Goal: Communication & Community: Share content

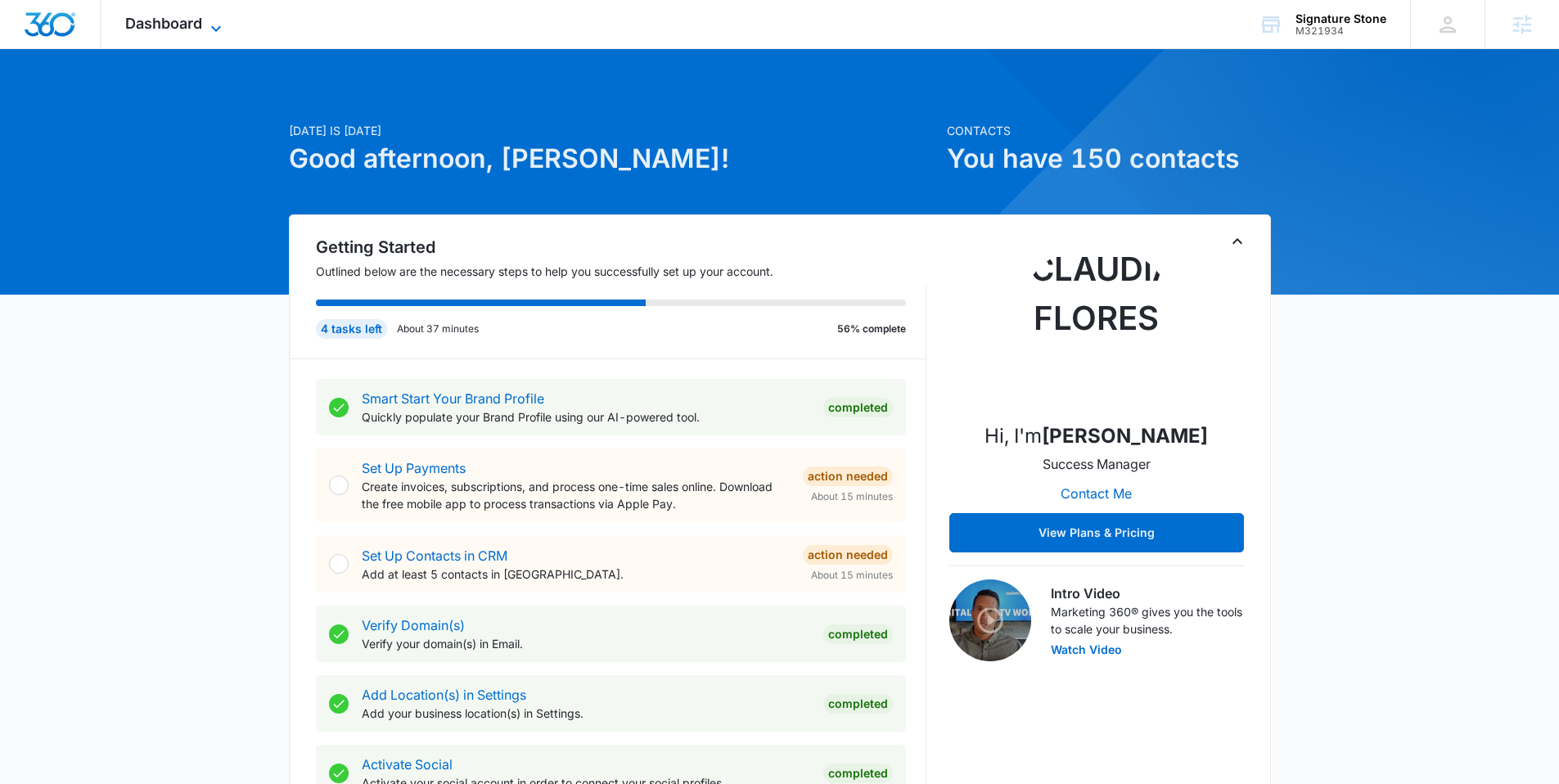
click at [187, 18] on span "Dashboard" at bounding box center [163, 23] width 76 height 17
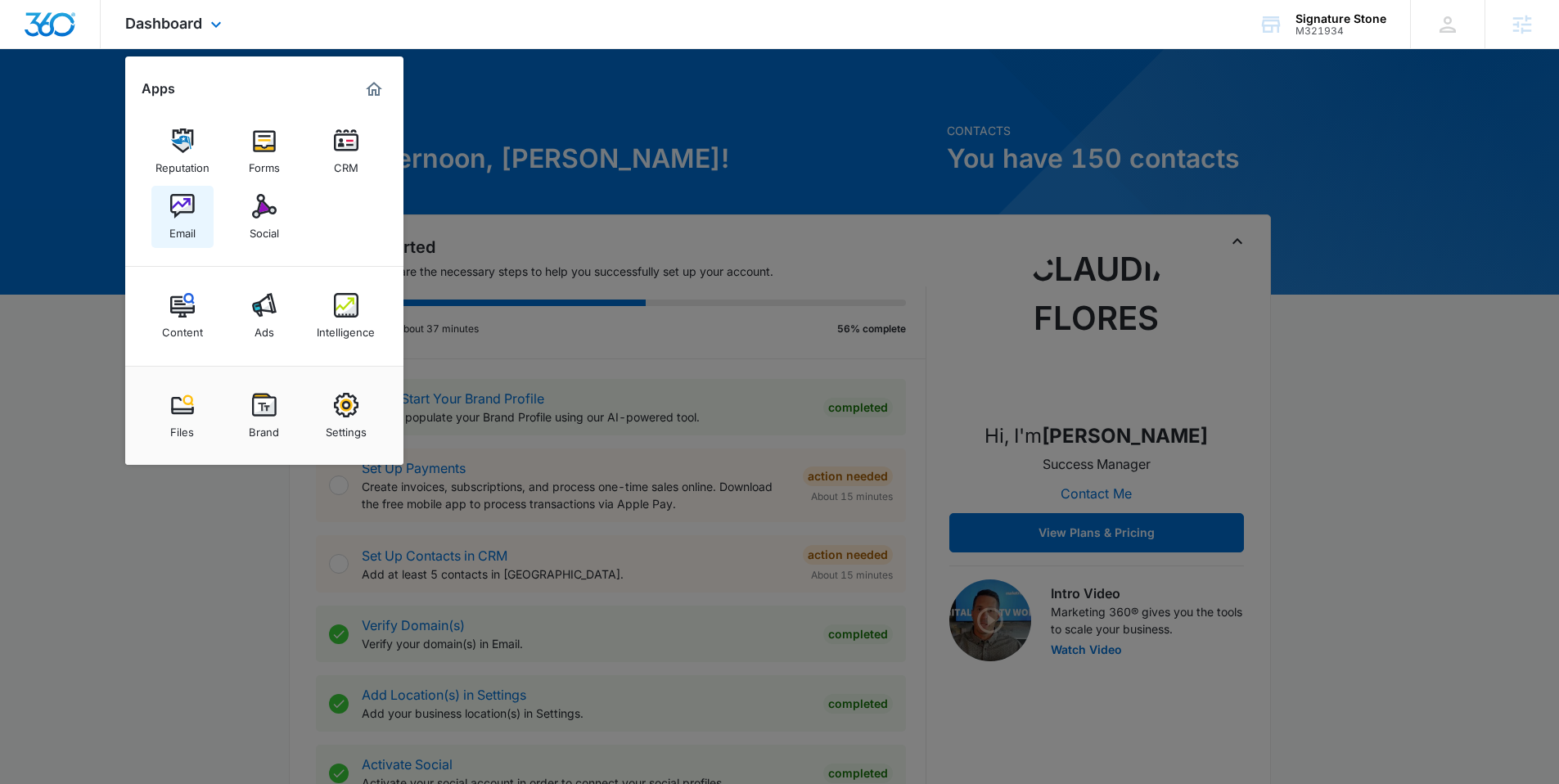
click at [160, 204] on link "Email" at bounding box center [182, 217] width 62 height 62
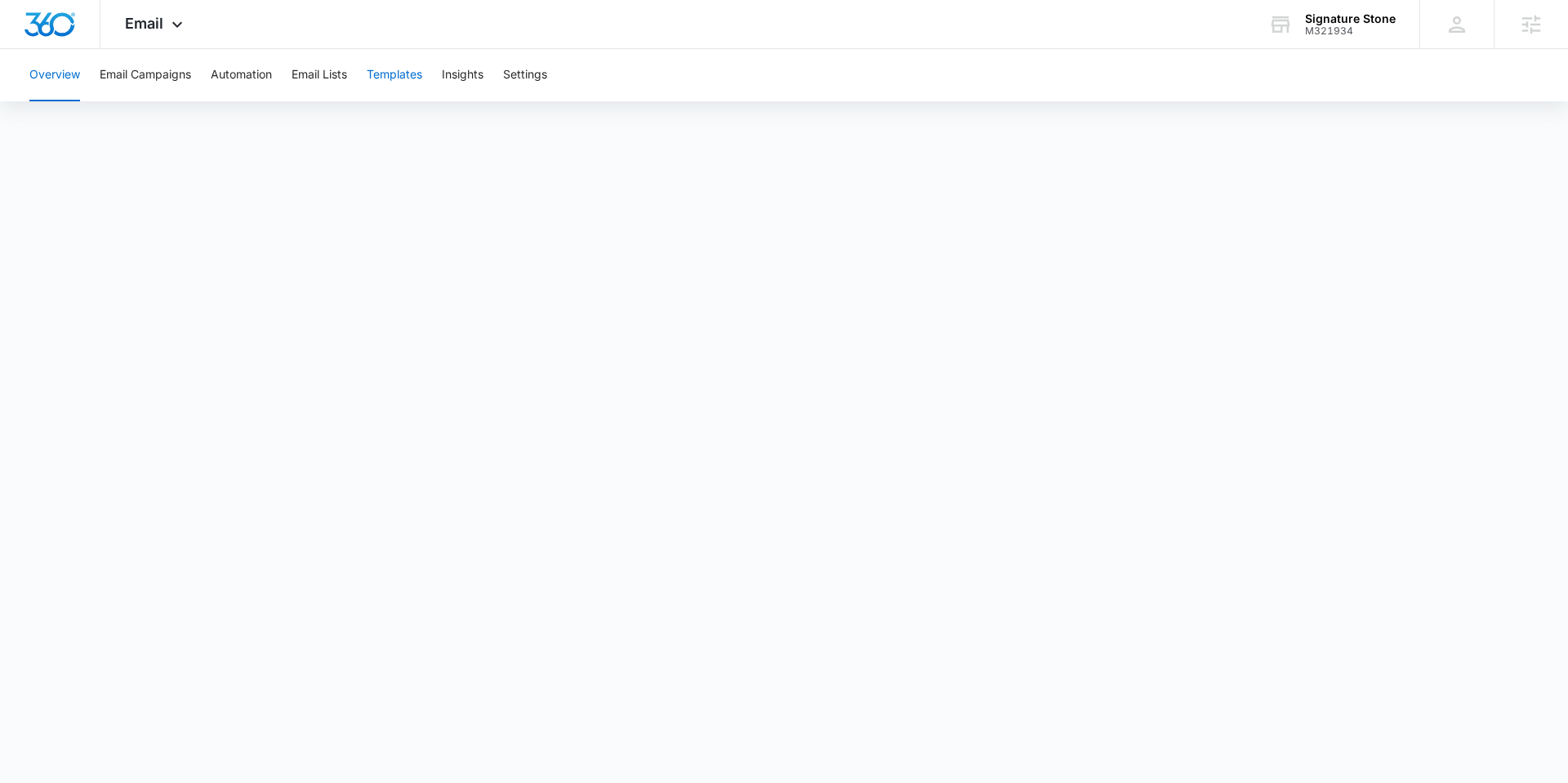
click at [402, 72] on button "Templates" at bounding box center [394, 75] width 55 height 52
click at [157, 71] on button "Email Campaigns" at bounding box center [145, 75] width 92 height 52
click at [167, 22] on icon at bounding box center [177, 28] width 19 height 19
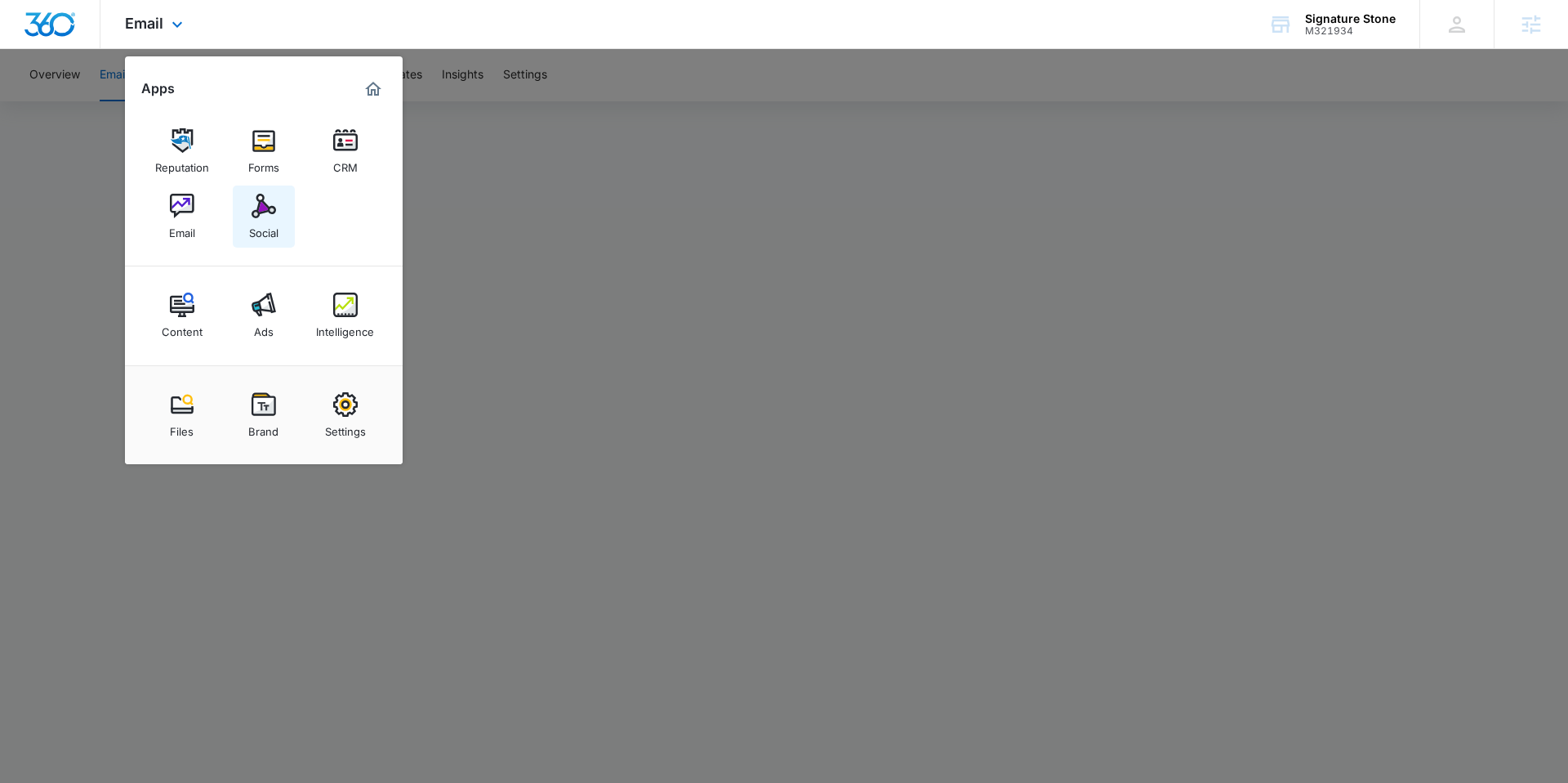
click at [281, 225] on link "Social" at bounding box center [264, 217] width 62 height 62
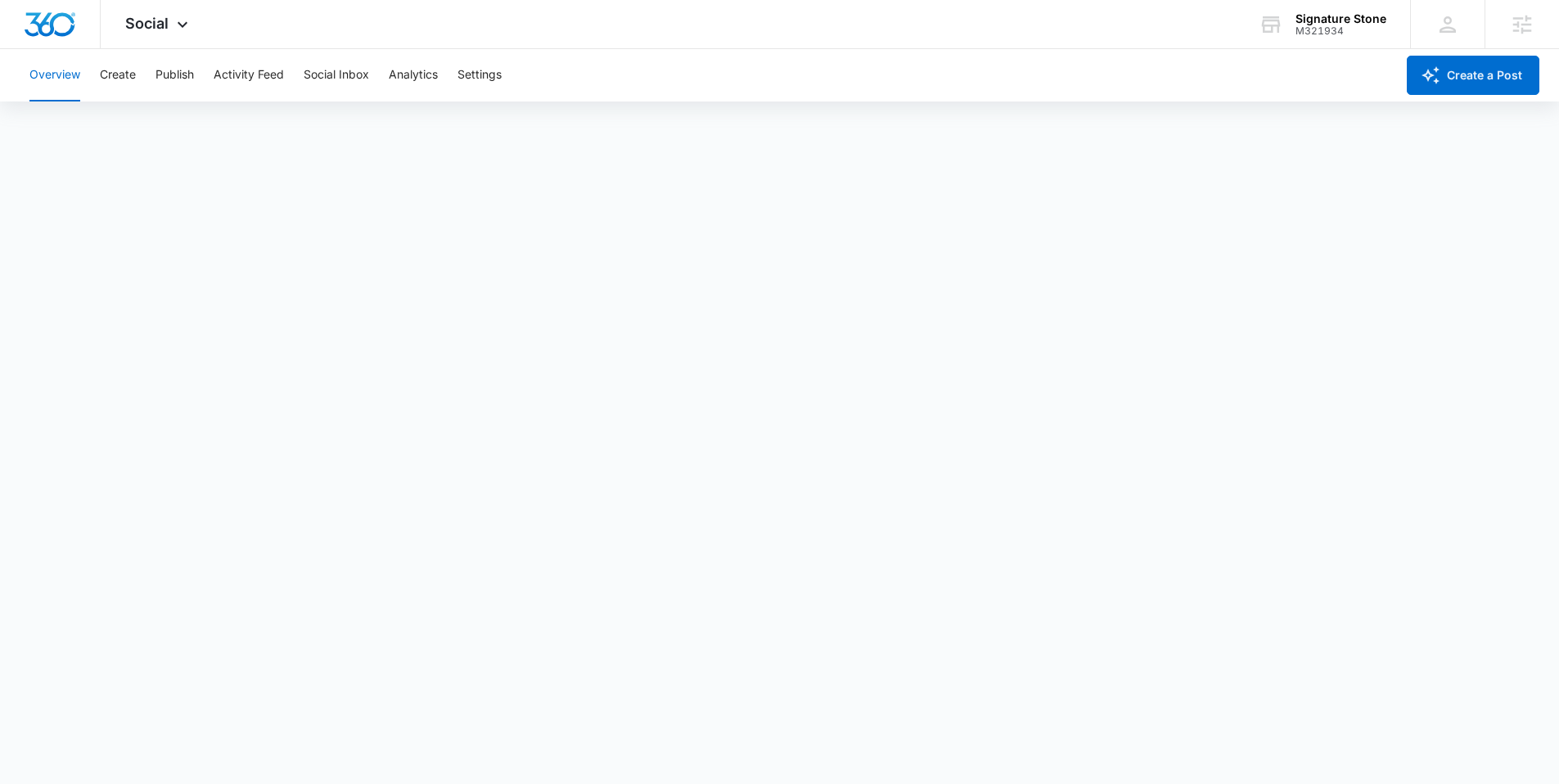
click at [153, 72] on div "Overview Create Publish Activity Feed Social Inbox Analytics Settings" at bounding box center [707, 75] width 1376 height 52
click at [111, 74] on button "Create" at bounding box center [117, 75] width 36 height 52
